Goal: Transaction & Acquisition: Subscribe to service/newsletter

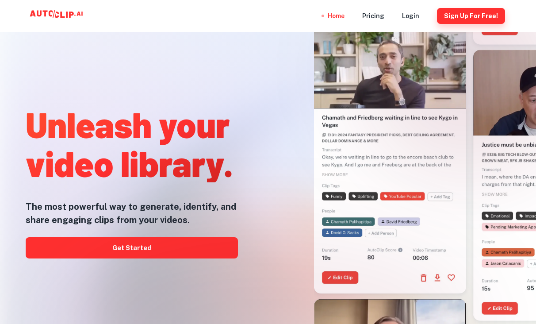
click at [458, 15] on button "Sign Up for free!" at bounding box center [471, 16] width 68 height 16
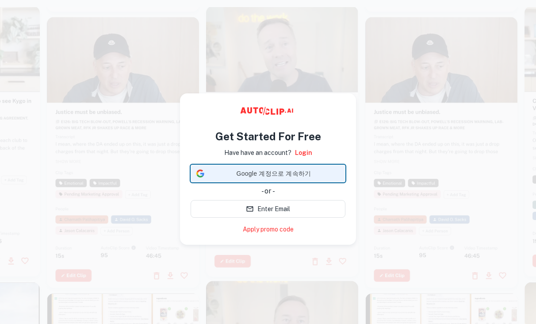
click at [263, 181] on div "Google 계정으로 계속하기 Google 계정으로 계속하기. 새 탭에서 열림" at bounding box center [267, 173] width 143 height 17
